Goal: Information Seeking & Learning: Learn about a topic

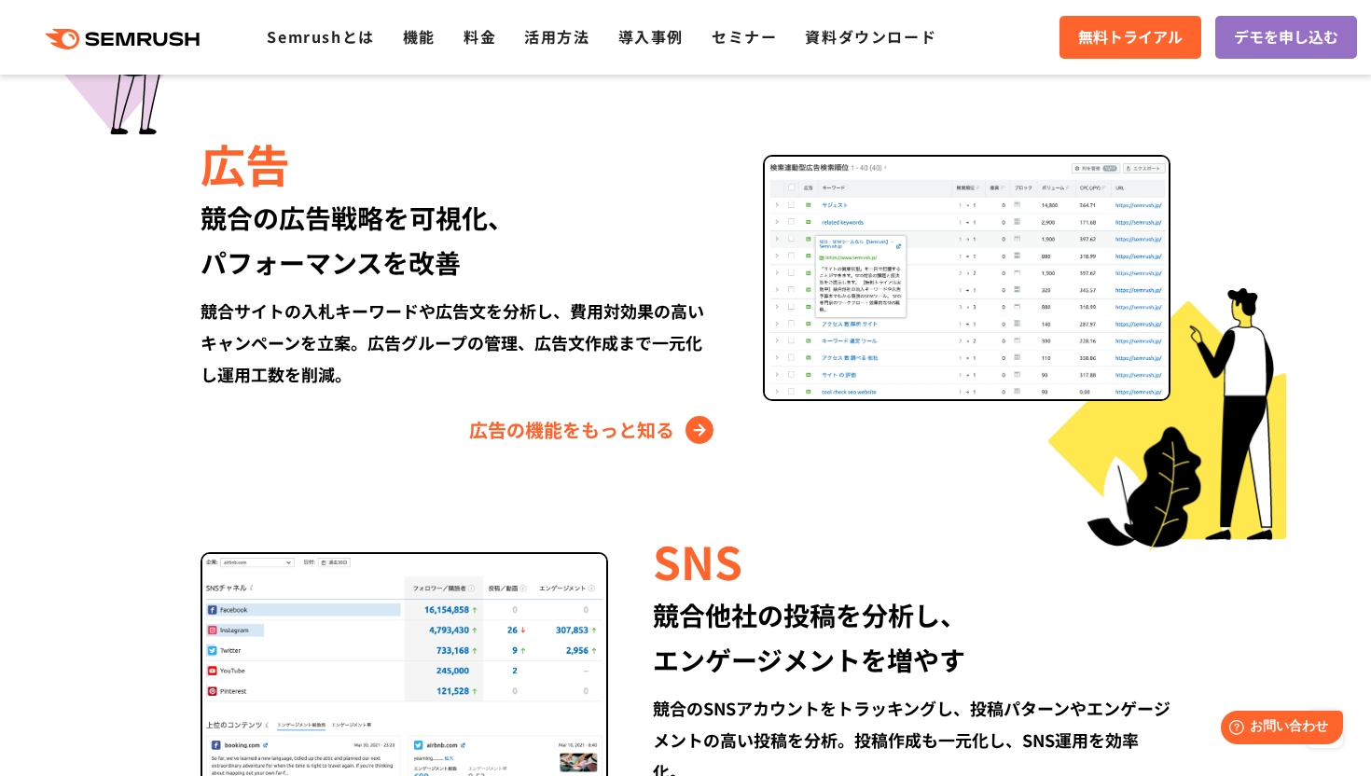
scroll to position [2215, 0]
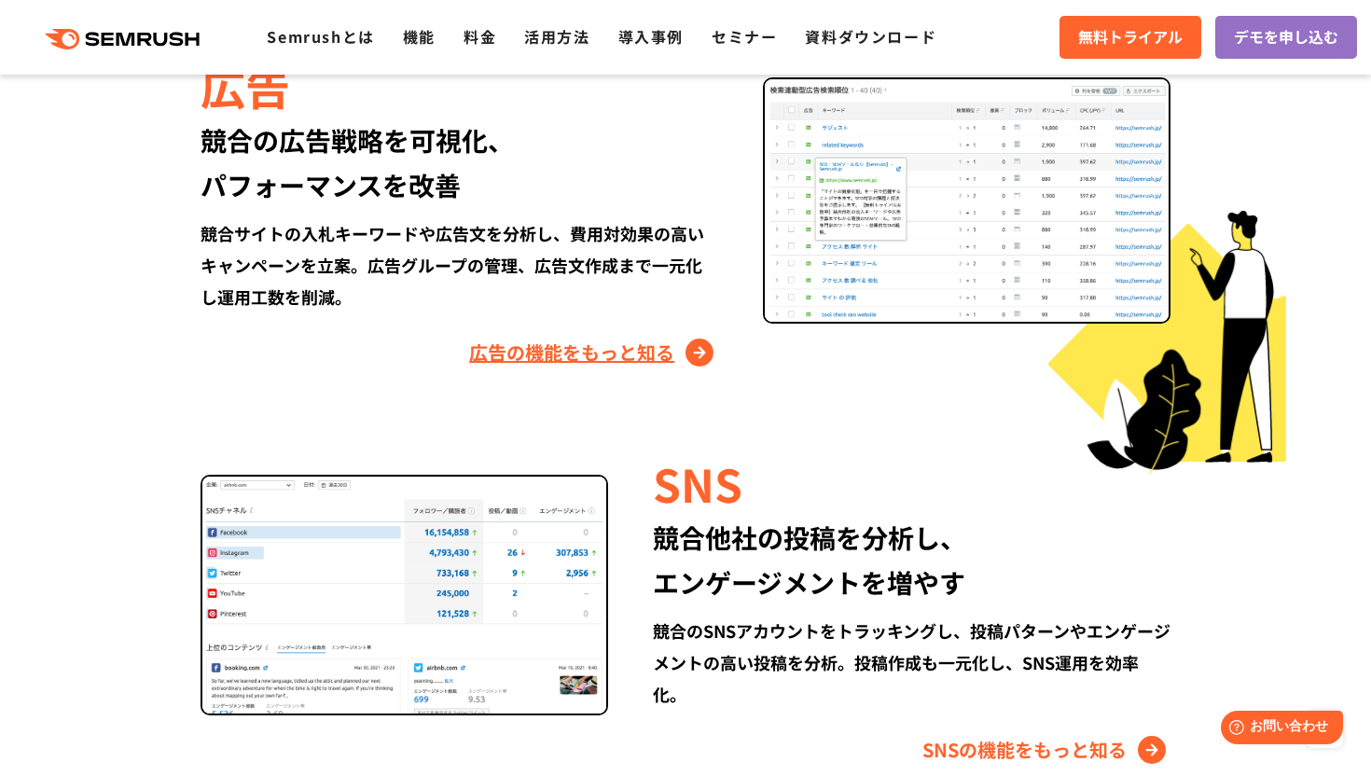
click at [633, 356] on link "広告の機能をもっと知る" at bounding box center [593, 353] width 249 height 30
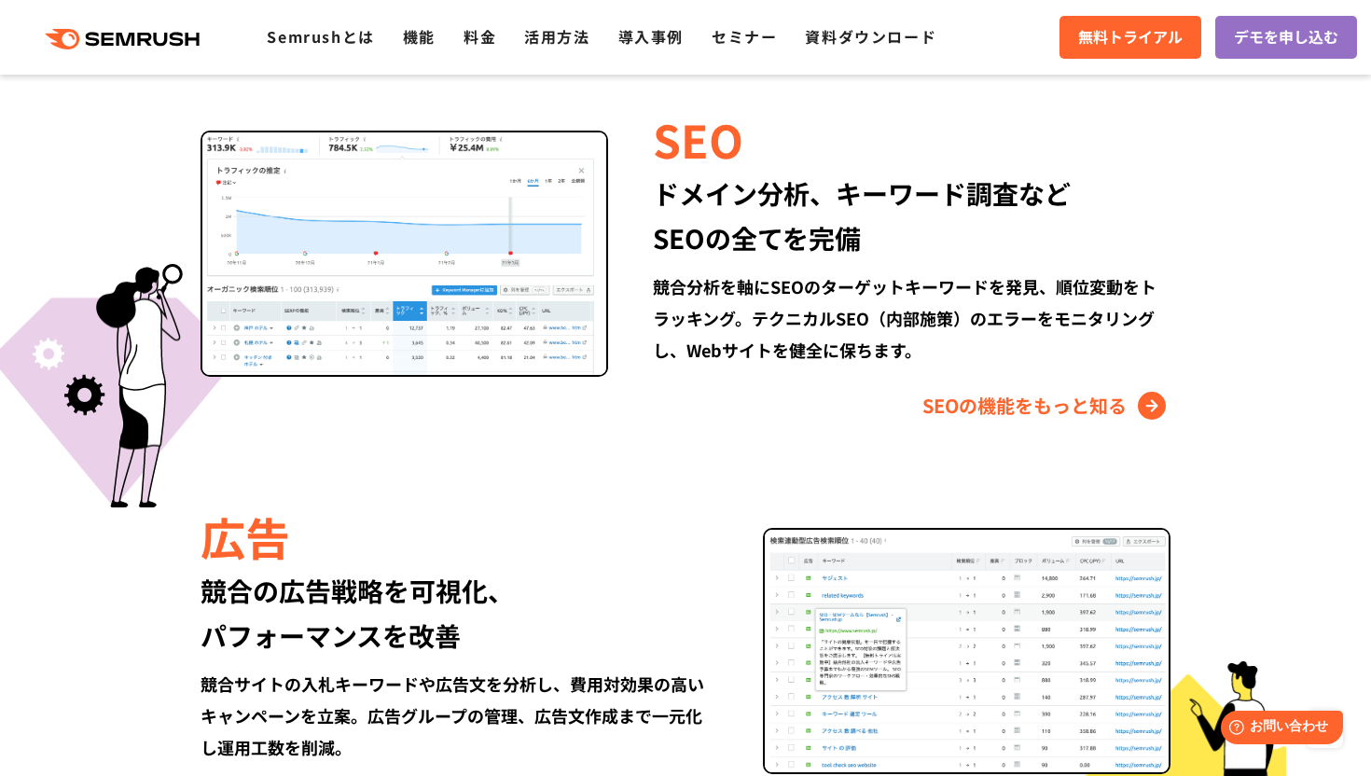
scroll to position [1816, 0]
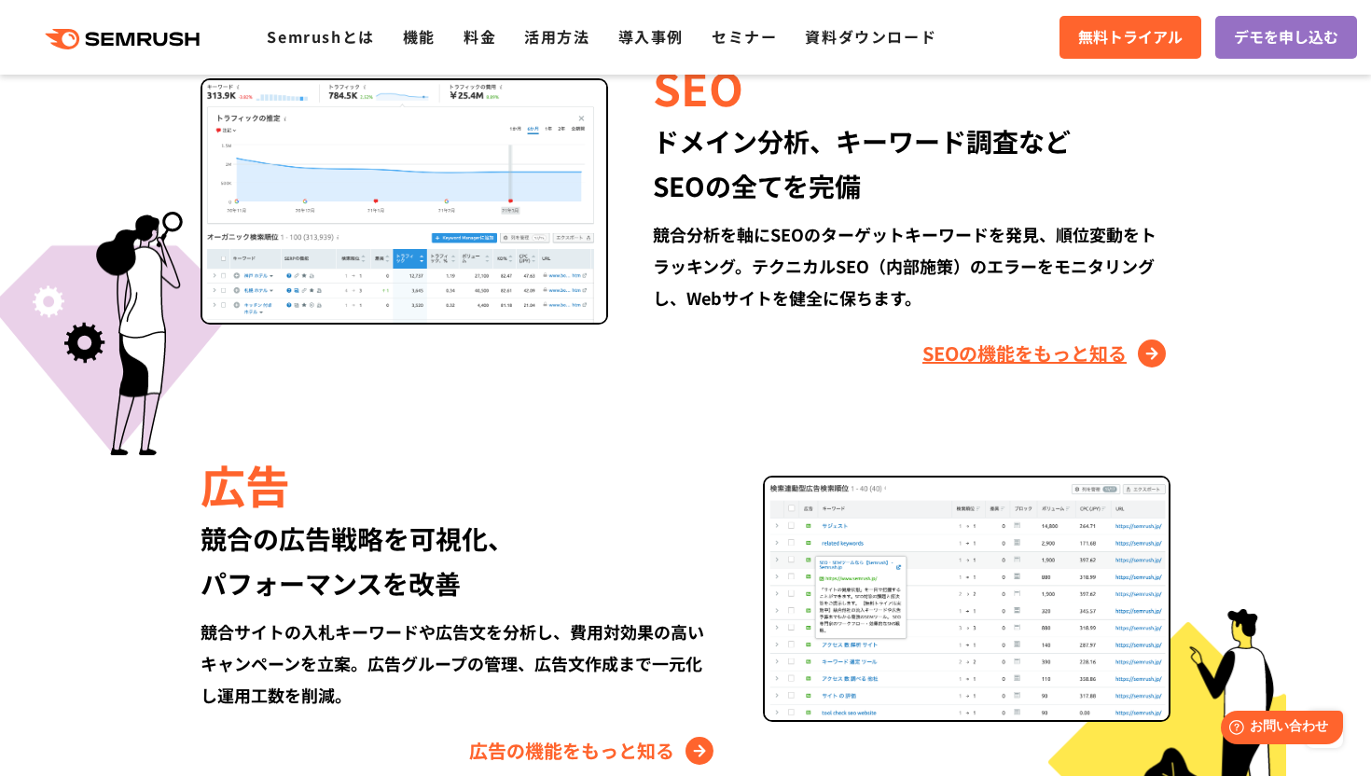
click at [1020, 352] on link "SEOの機能をもっと知る" at bounding box center [1047, 354] width 248 height 30
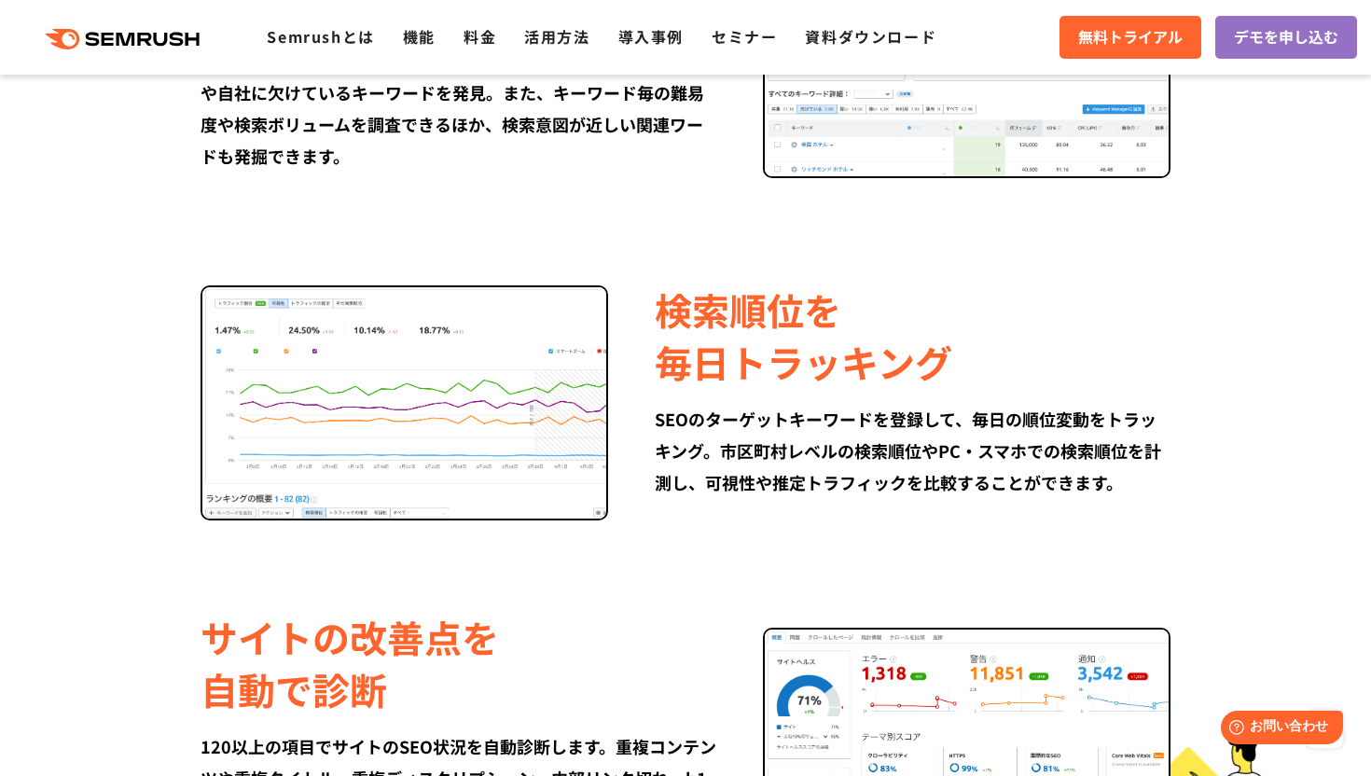
scroll to position [1677, 0]
click at [964, 565] on div "競合サイトの アクセス解析 Google Analyticsでは見えない競合サイトのセッションや流入元を調査。さらに、競合が上位に表示されているキーワードや、…" at bounding box center [686, 392] width 1110 height 1632
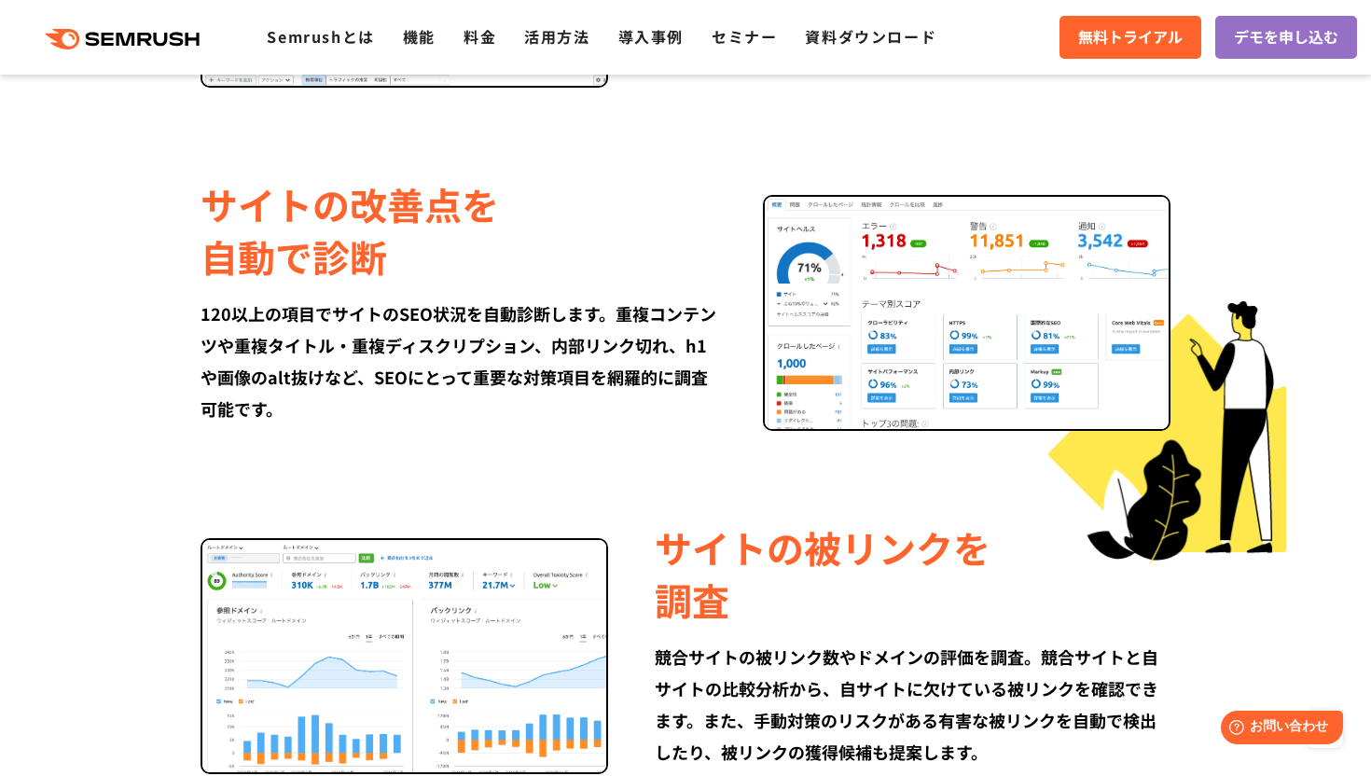
scroll to position [2112, 0]
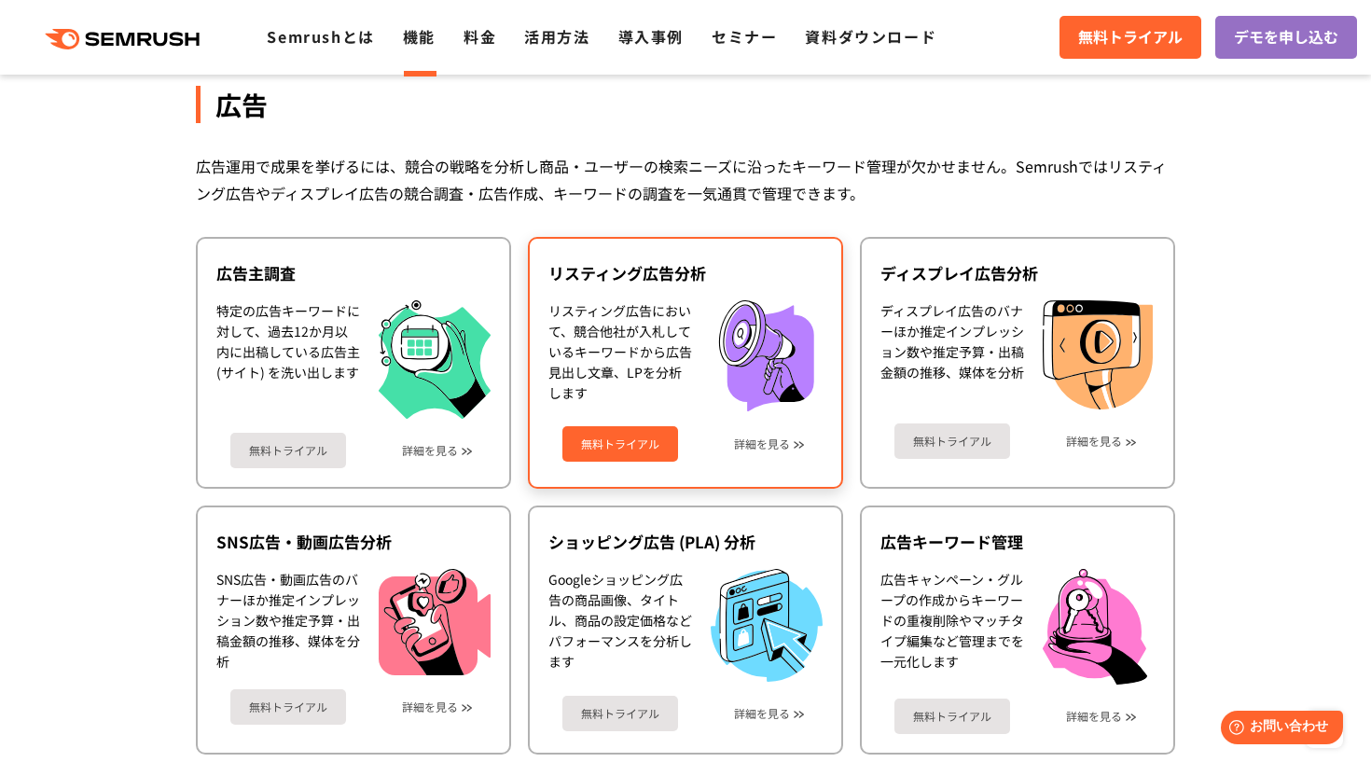
scroll to position [1709, 0]
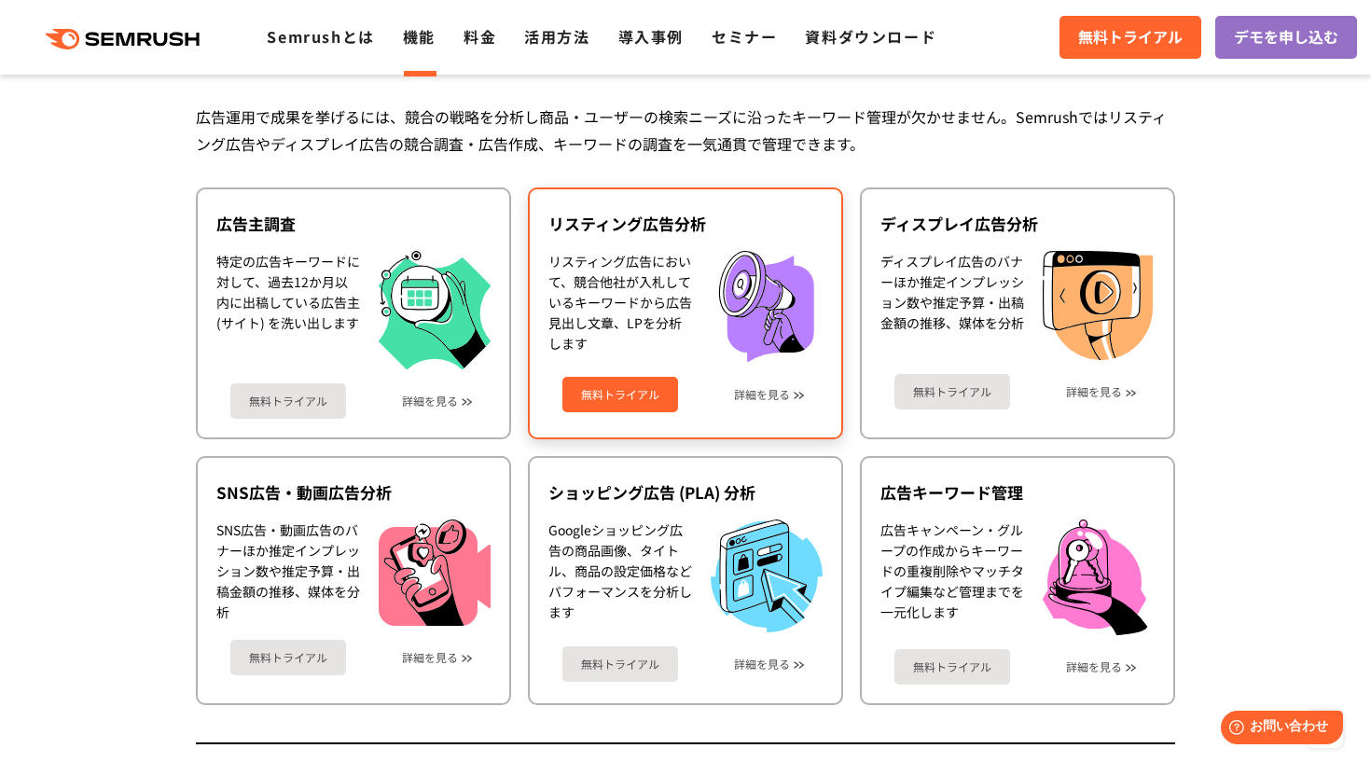
click at [689, 338] on div "リスティング広告において、競合他社が入札しているキーワードから広告見出し文章、LPを分析します" at bounding box center [621, 307] width 144 height 112
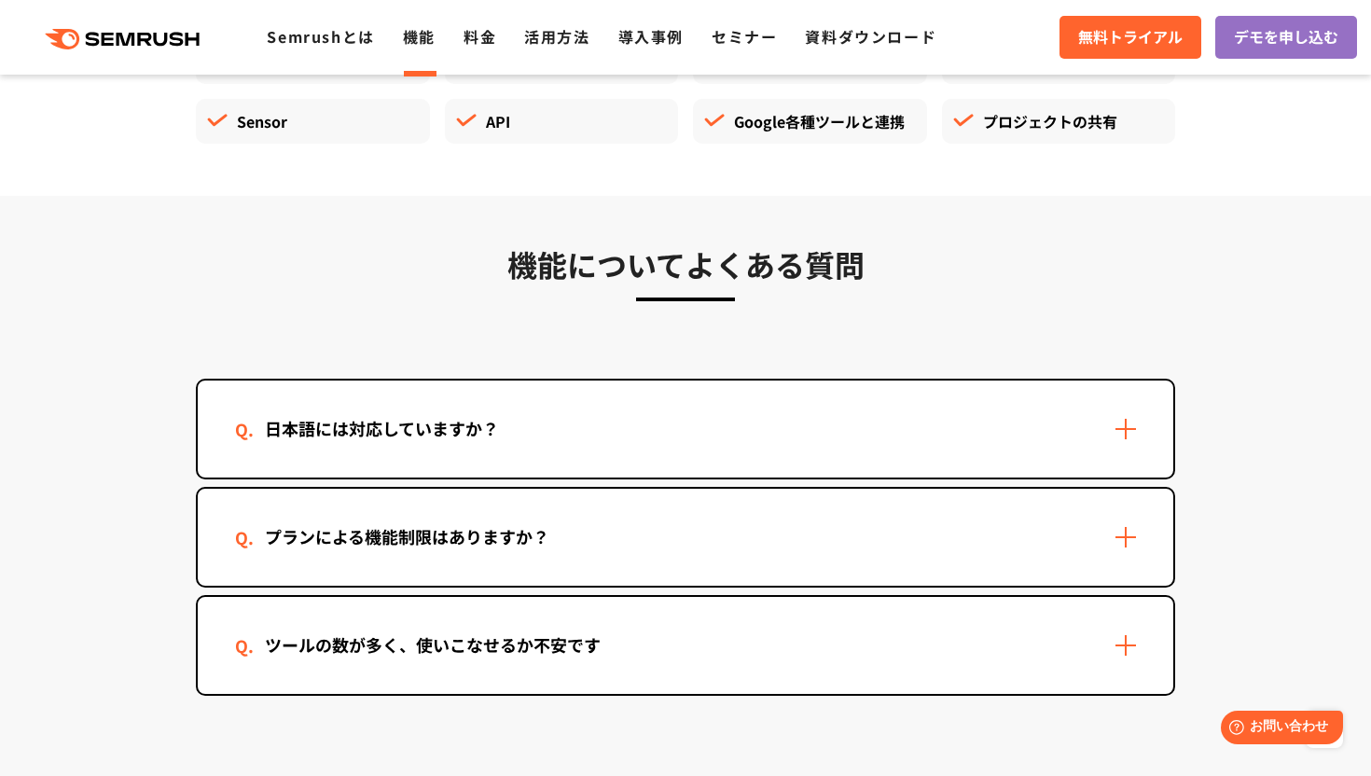
scroll to position [5329, 0]
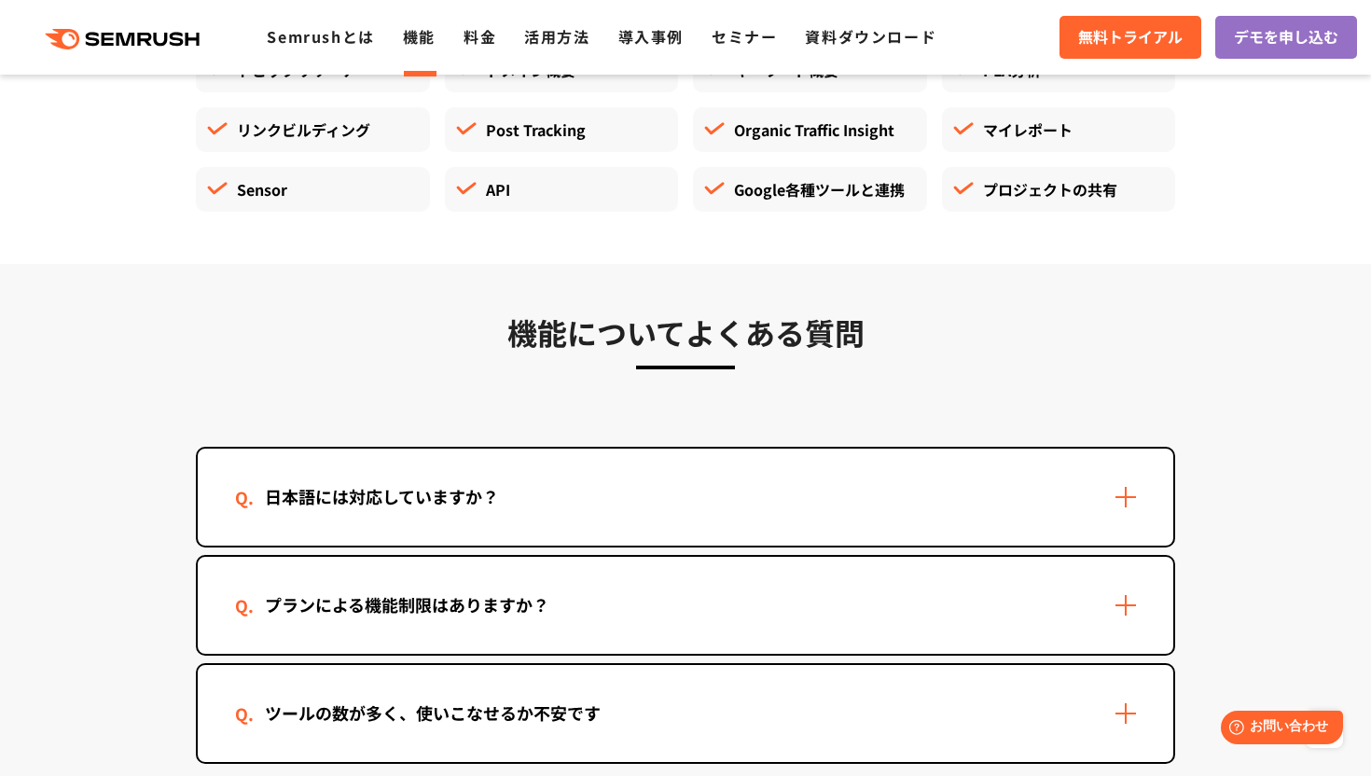
click at [146, 36] on icon ".cls {fill: #FF642D;}" at bounding box center [124, 39] width 211 height 21
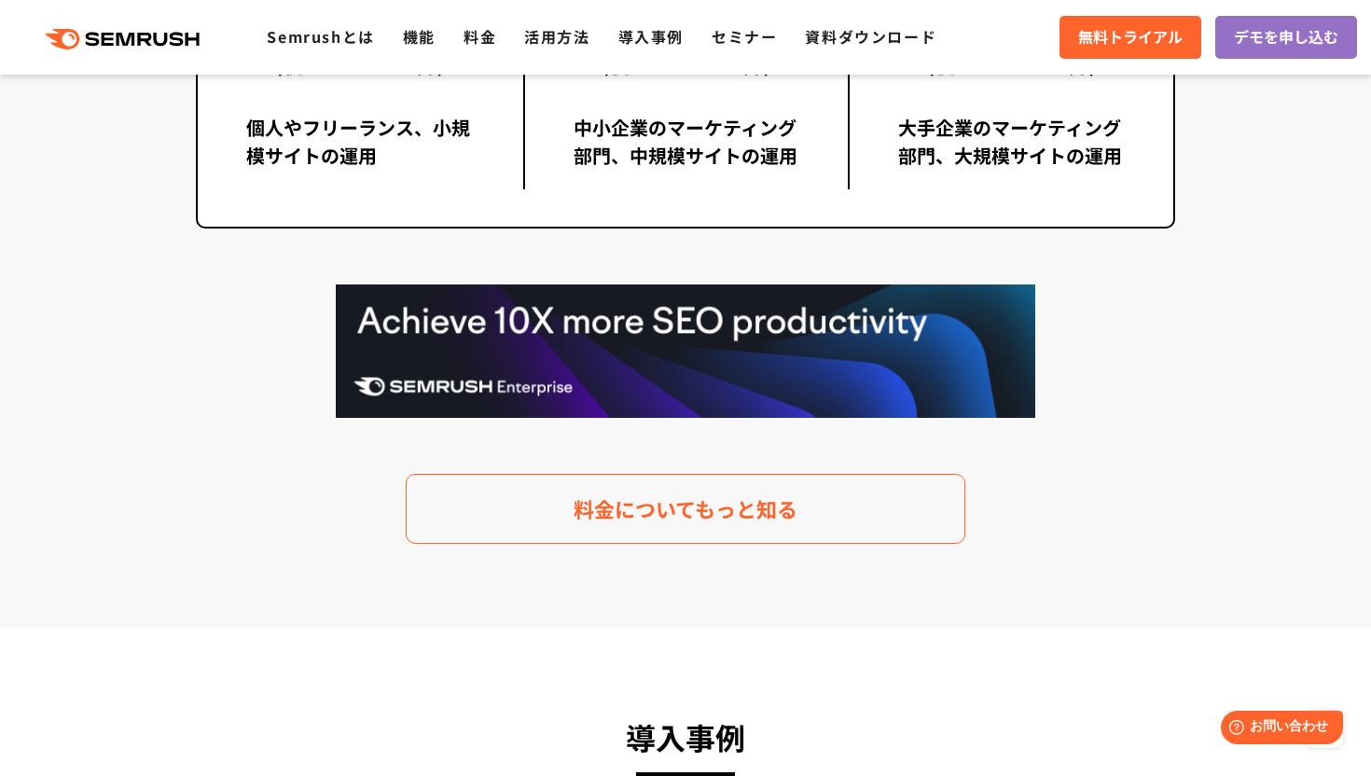
scroll to position [3762, 0]
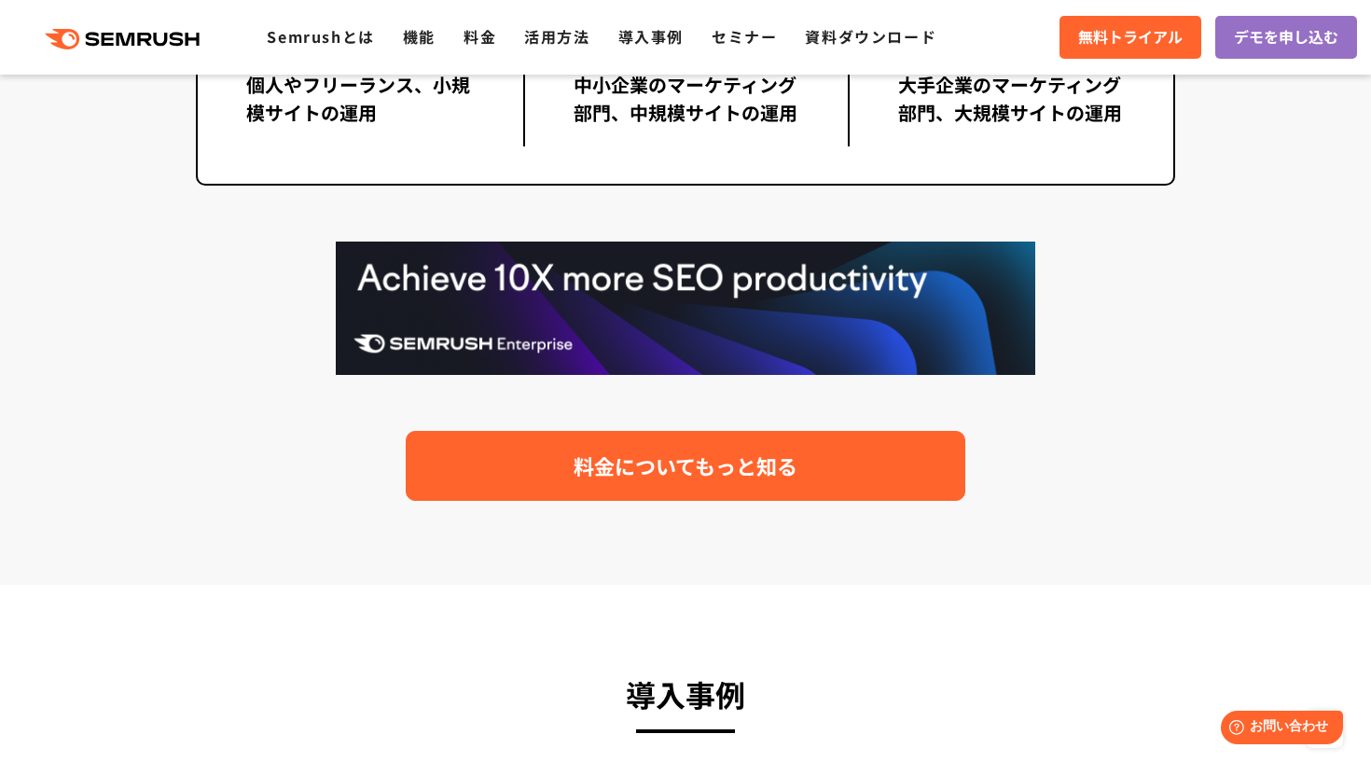
click at [657, 473] on span "料金についてもっと知る" at bounding box center [686, 466] width 224 height 33
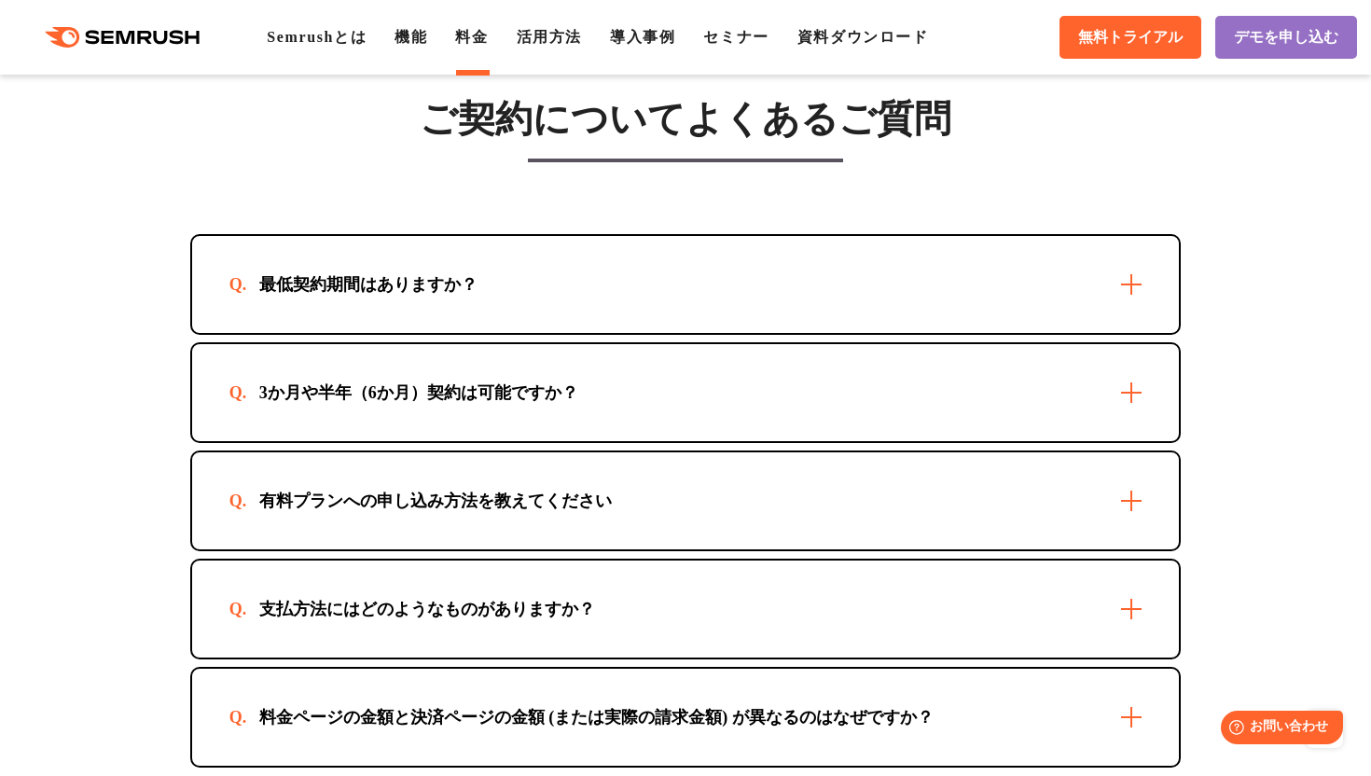
scroll to position [5296, 0]
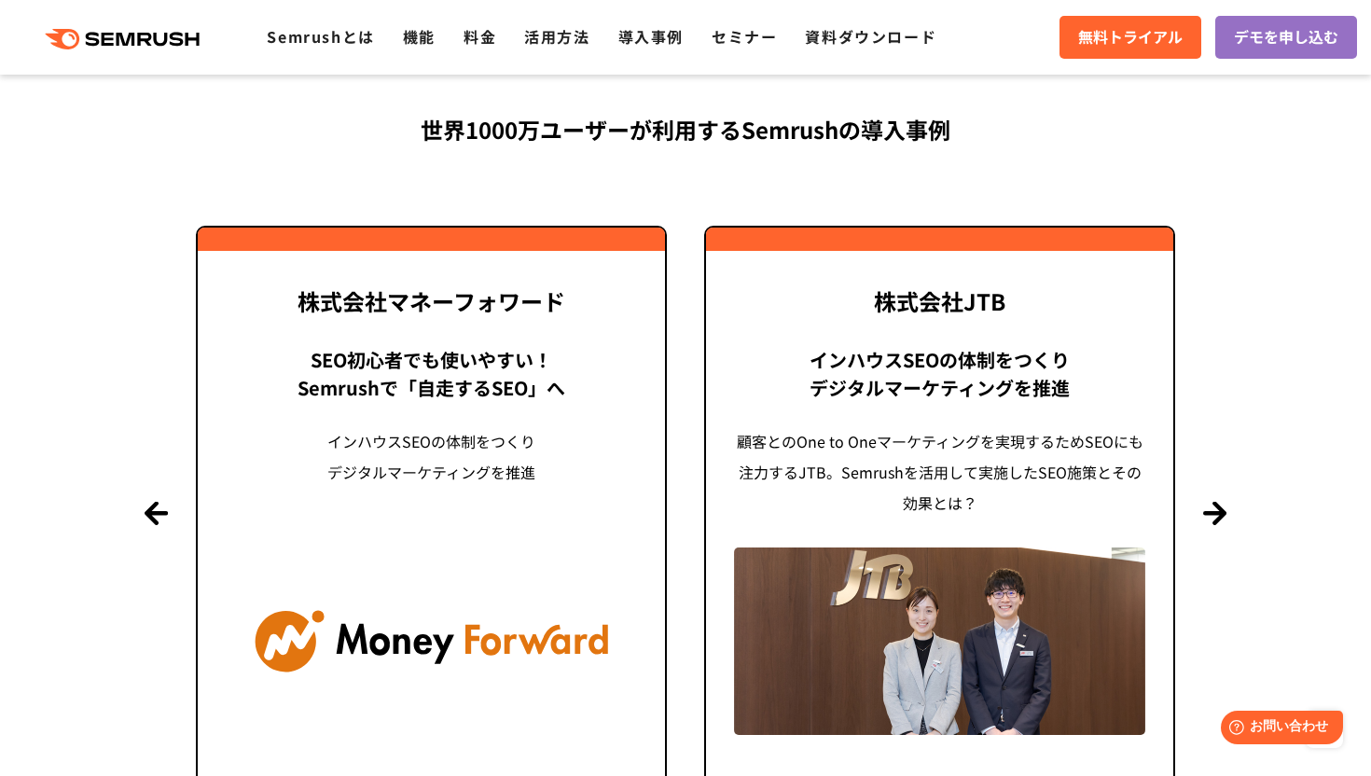
scroll to position [4450, 0]
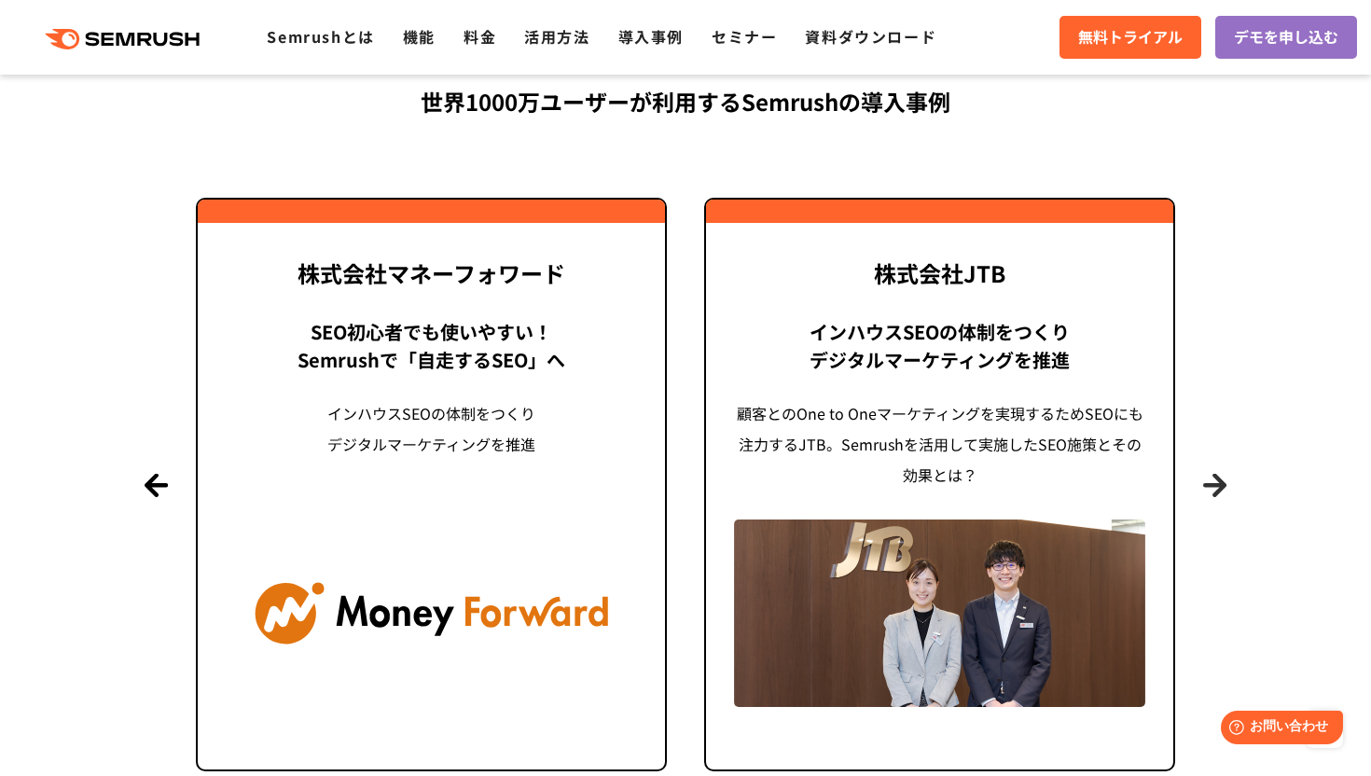
click at [1216, 473] on button "Next" at bounding box center [1214, 484] width 23 height 23
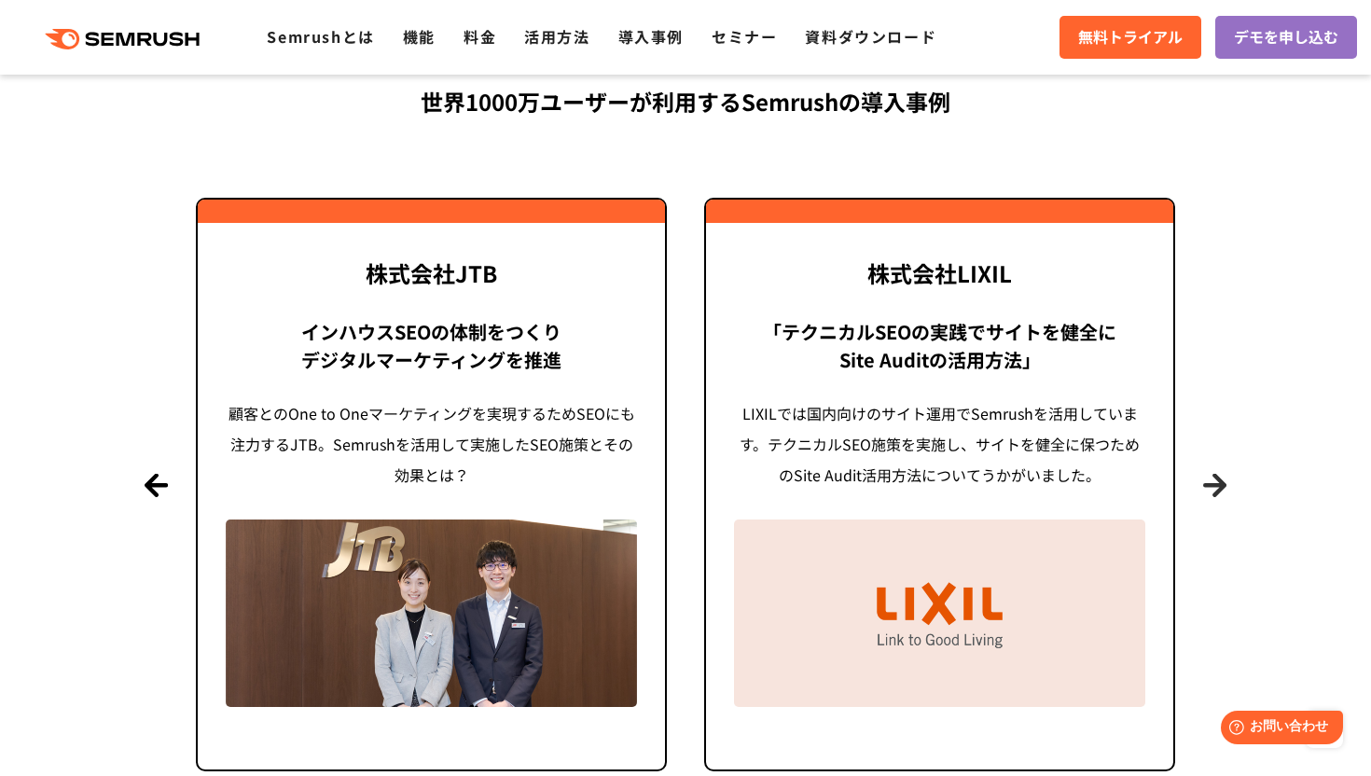
click at [1216, 473] on button "Next" at bounding box center [1214, 484] width 23 height 23
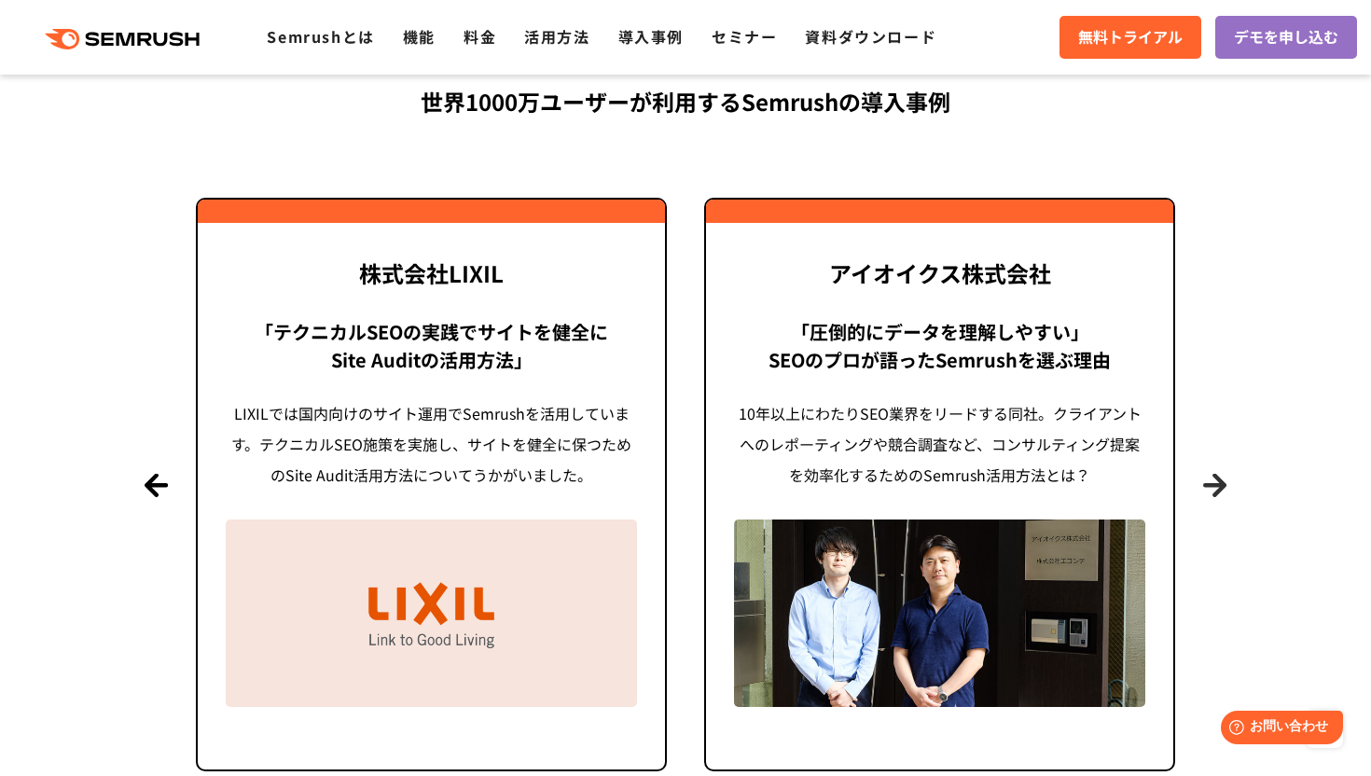
click at [1216, 473] on button "Next" at bounding box center [1214, 484] width 23 height 23
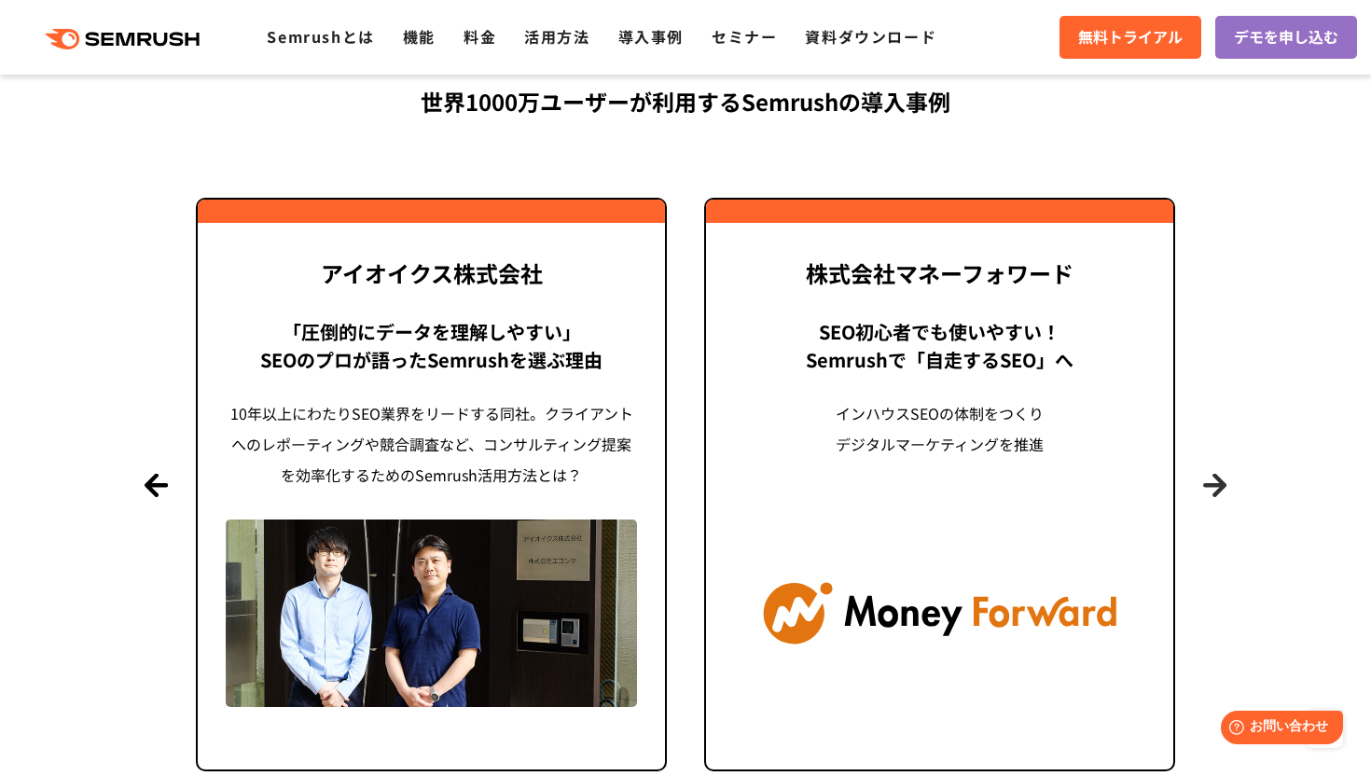
click at [1216, 473] on button "Next" at bounding box center [1214, 484] width 23 height 23
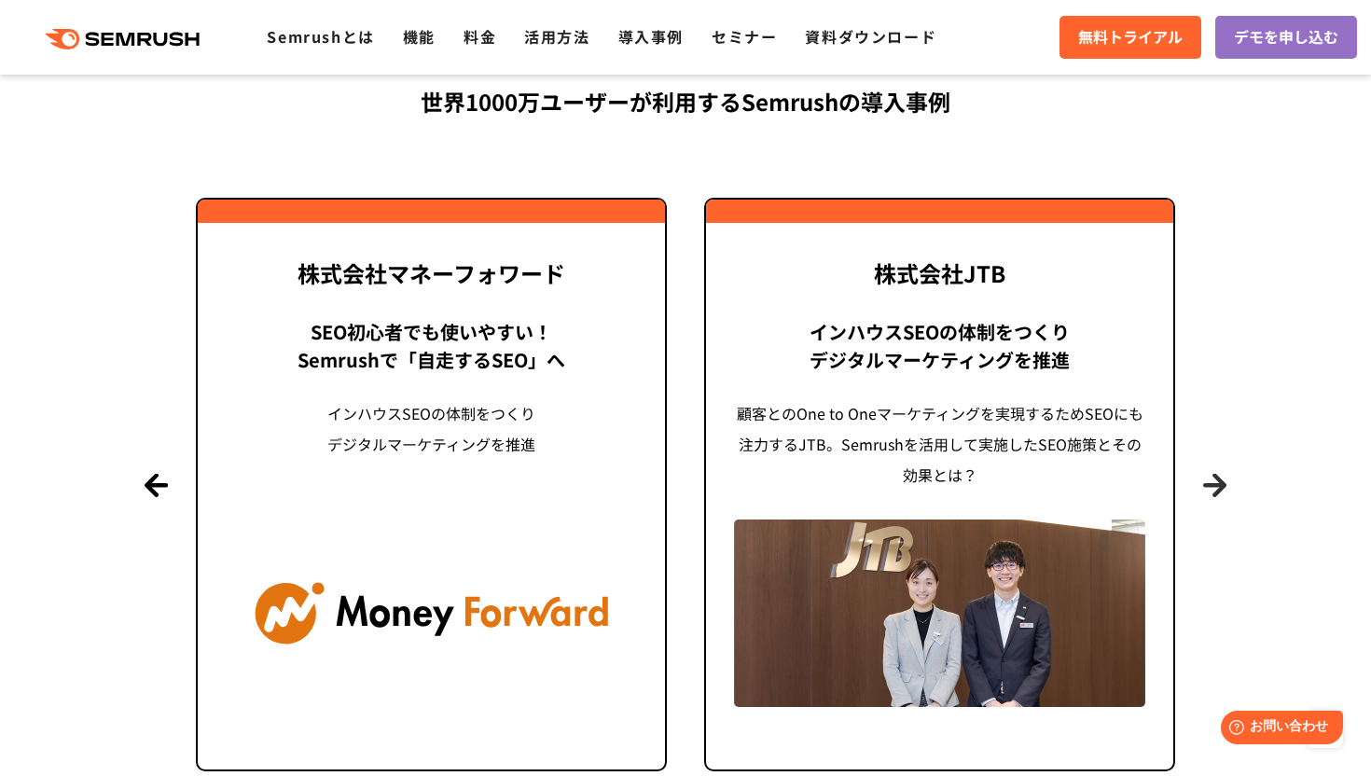
click at [1216, 473] on button "Next" at bounding box center [1214, 484] width 23 height 23
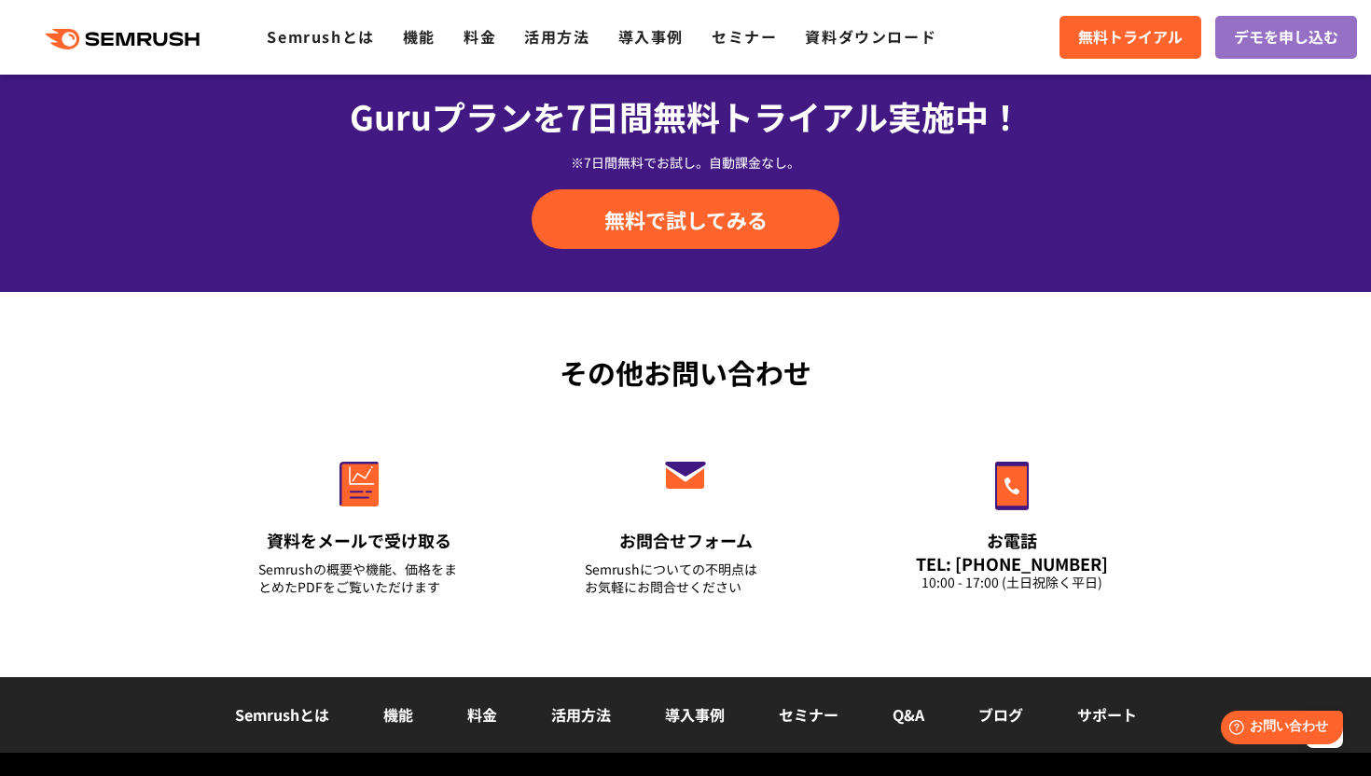
scroll to position [6472, 0]
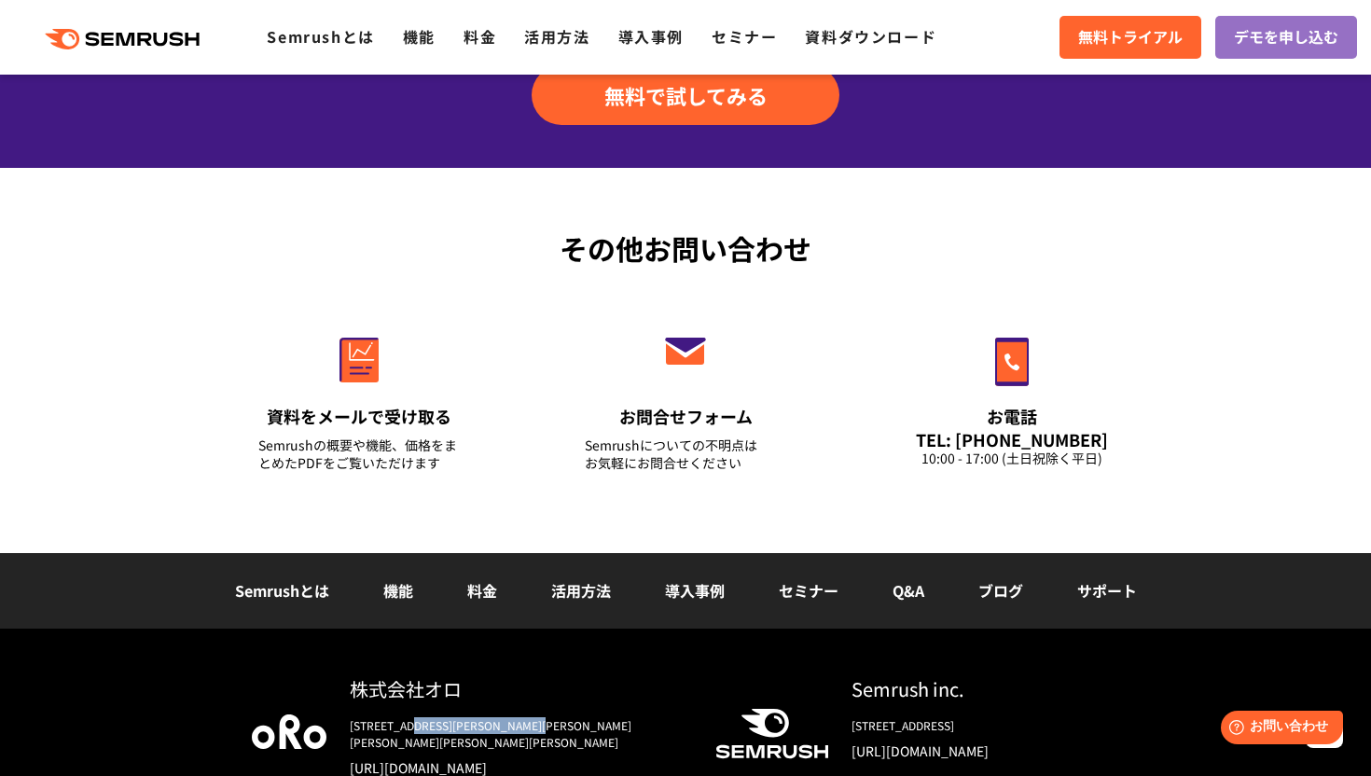
drag, startPoint x: 610, startPoint y: 593, endPoint x: 421, endPoint y: 595, distance: 189.4
click at [421, 717] on div "[STREET_ADDRESS][PERSON_NAME][PERSON_NAME][PERSON_NAME][PERSON_NAME][PERSON_NAM…" at bounding box center [518, 734] width 336 height 34
copy div "[PERSON_NAME][STREET_ADDRESS][PERSON_NAME][PERSON_NAME][PERSON_NAME][PERSON_NAM…"
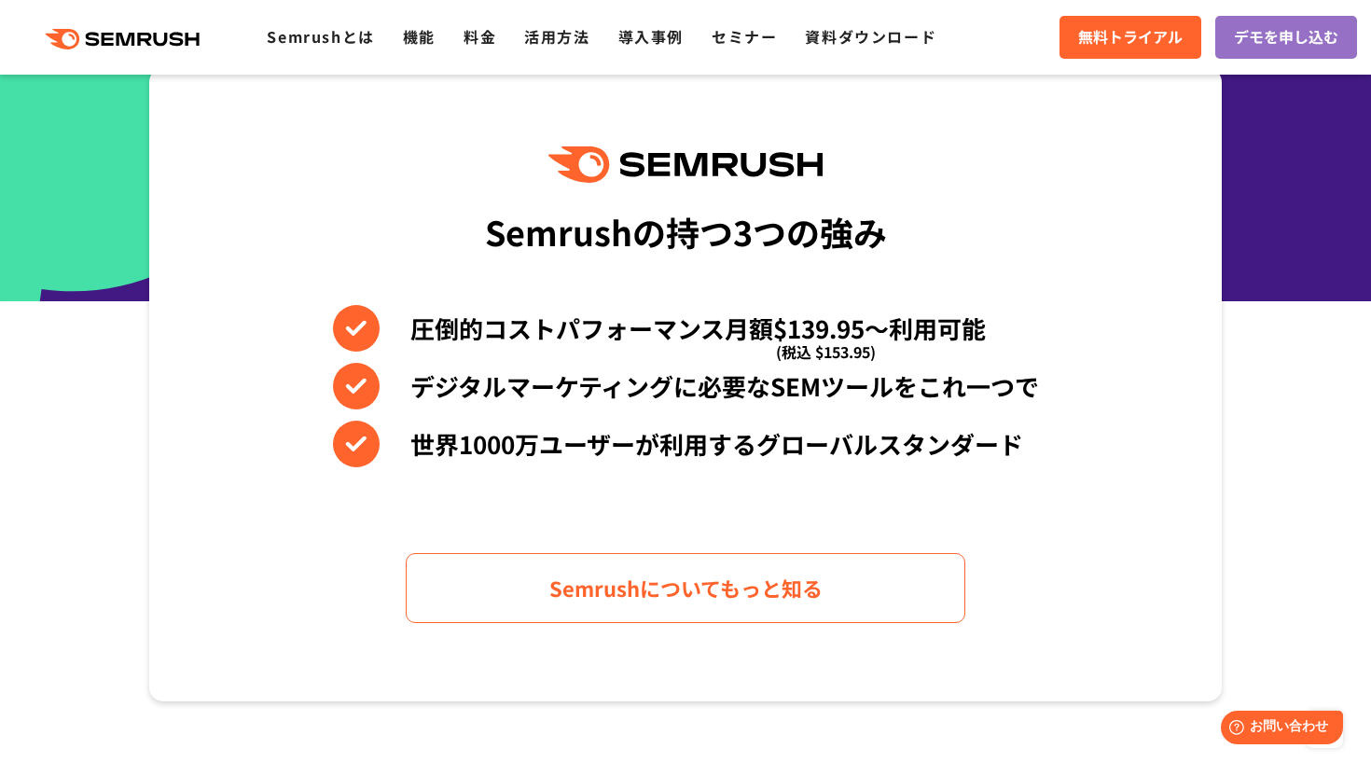
scroll to position [0, 0]
